Goal: Task Accomplishment & Management: Manage account settings

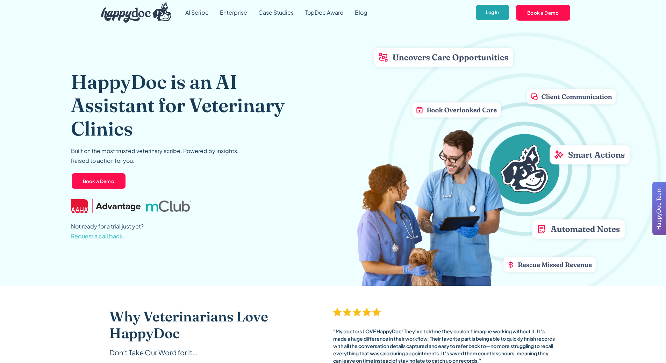
click at [494, 10] on link "Log In" at bounding box center [492, 12] width 35 height 17
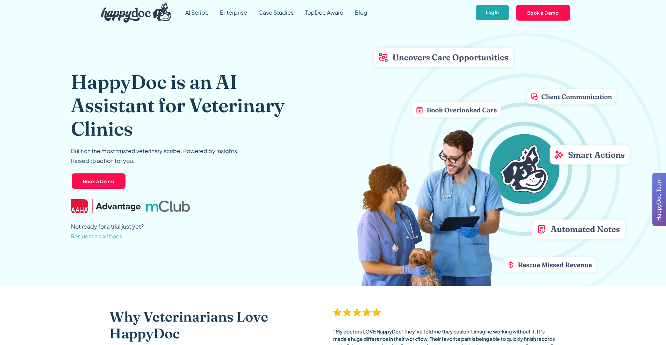
click at [487, 8] on link "Log In" at bounding box center [492, 12] width 35 height 17
click at [490, 10] on link "Log In" at bounding box center [492, 12] width 35 height 17
